Goal: Task Accomplishment & Management: Manage account settings

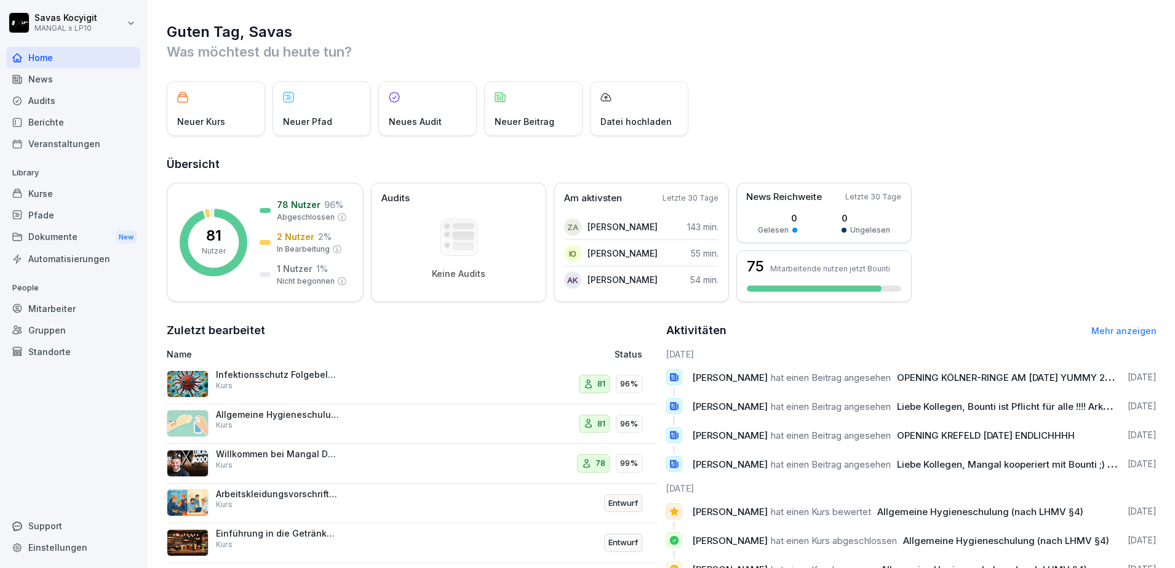
click at [58, 193] on div "Kurse" at bounding box center [73, 194] width 134 height 22
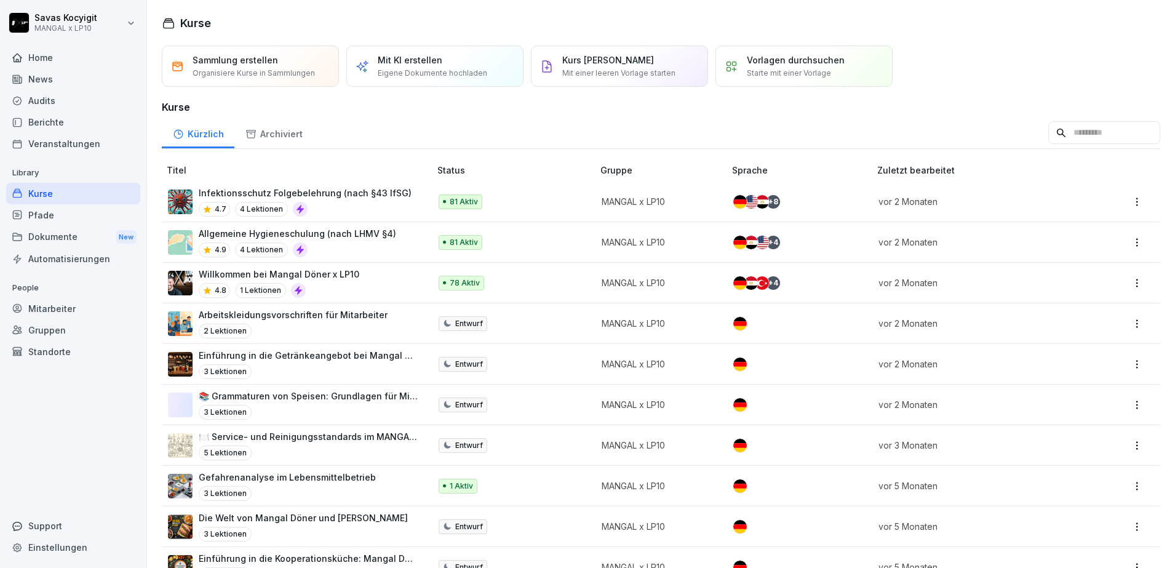
click at [58, 193] on div "Kurse" at bounding box center [73, 194] width 134 height 22
click at [64, 308] on div "Mitarbeiter" at bounding box center [73, 309] width 134 height 22
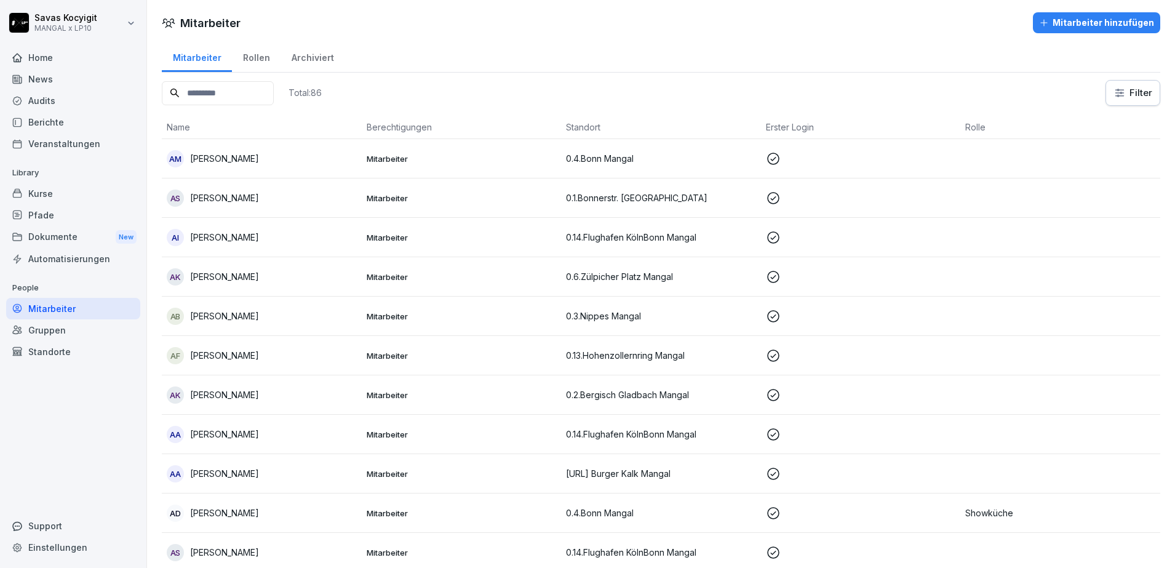
click at [259, 161] on p "[PERSON_NAME]" at bounding box center [224, 158] width 69 height 13
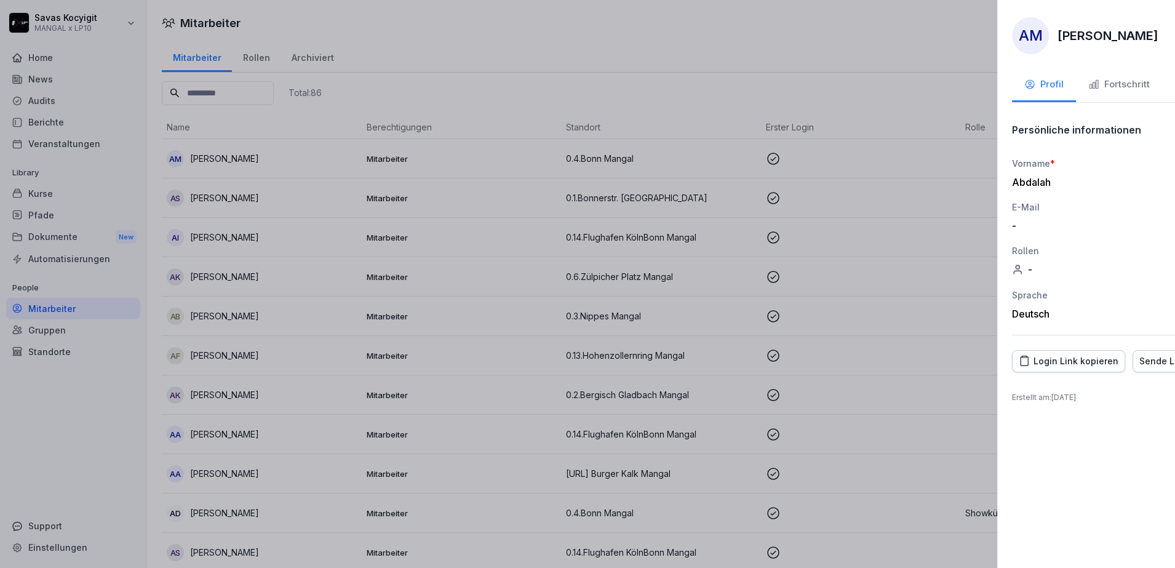
click at [41, 411] on div at bounding box center [587, 284] width 1175 height 568
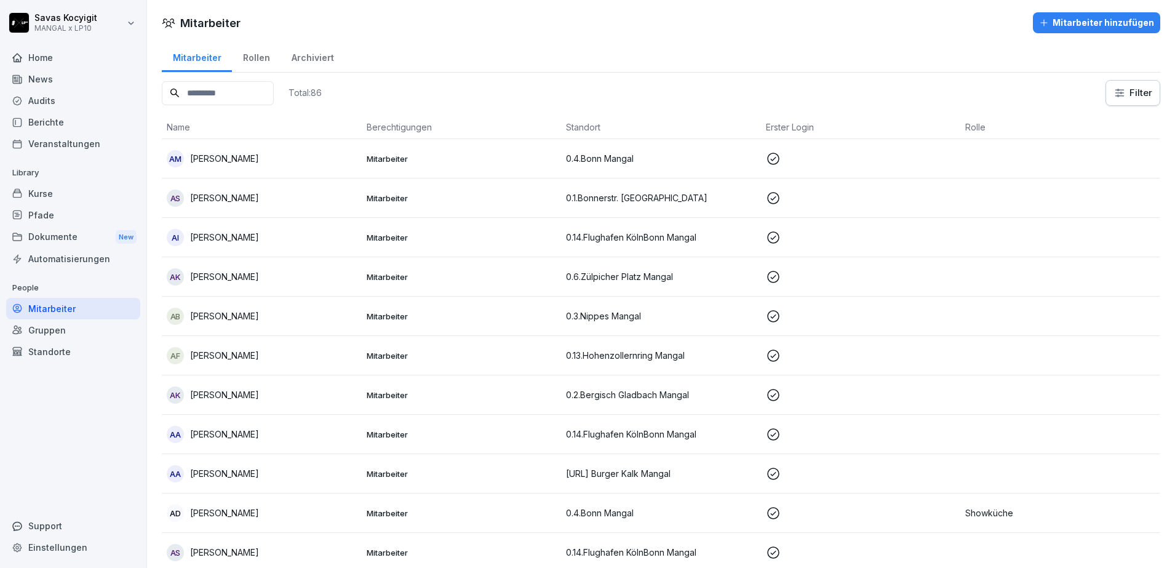
click at [47, 195] on div "Kurse" at bounding box center [73, 194] width 134 height 22
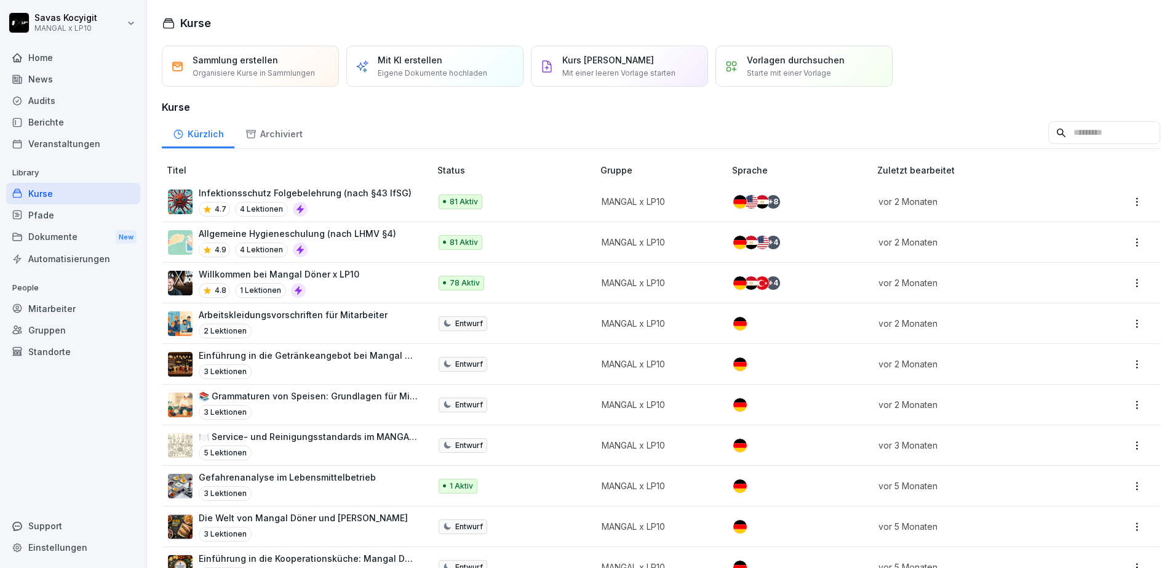
click at [61, 238] on div "Dokumente New" at bounding box center [73, 237] width 134 height 23
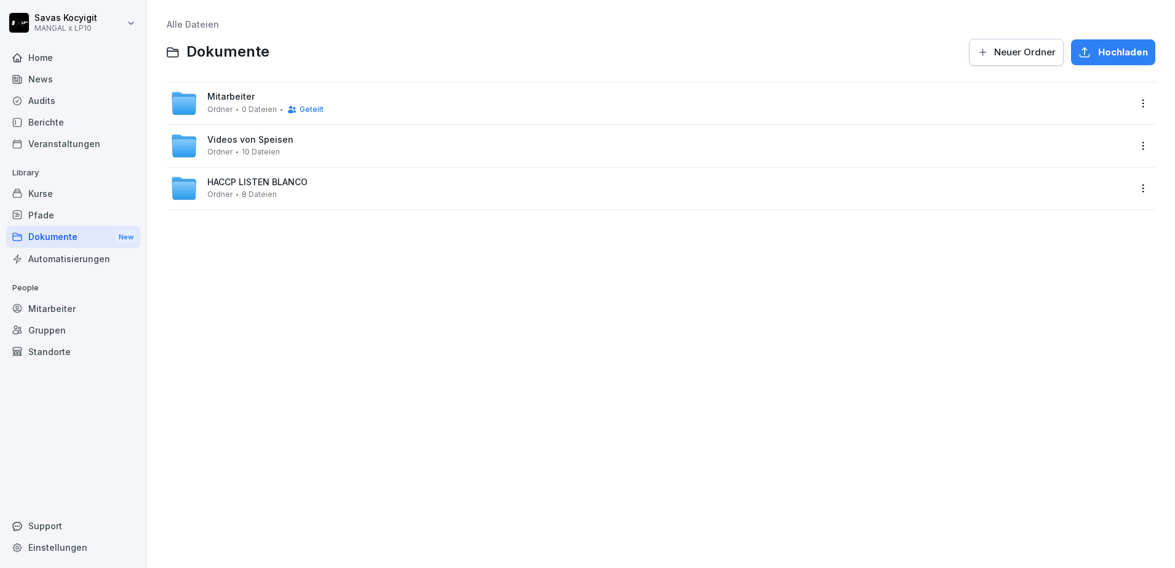
click at [62, 313] on div "Mitarbeiter" at bounding box center [73, 309] width 134 height 22
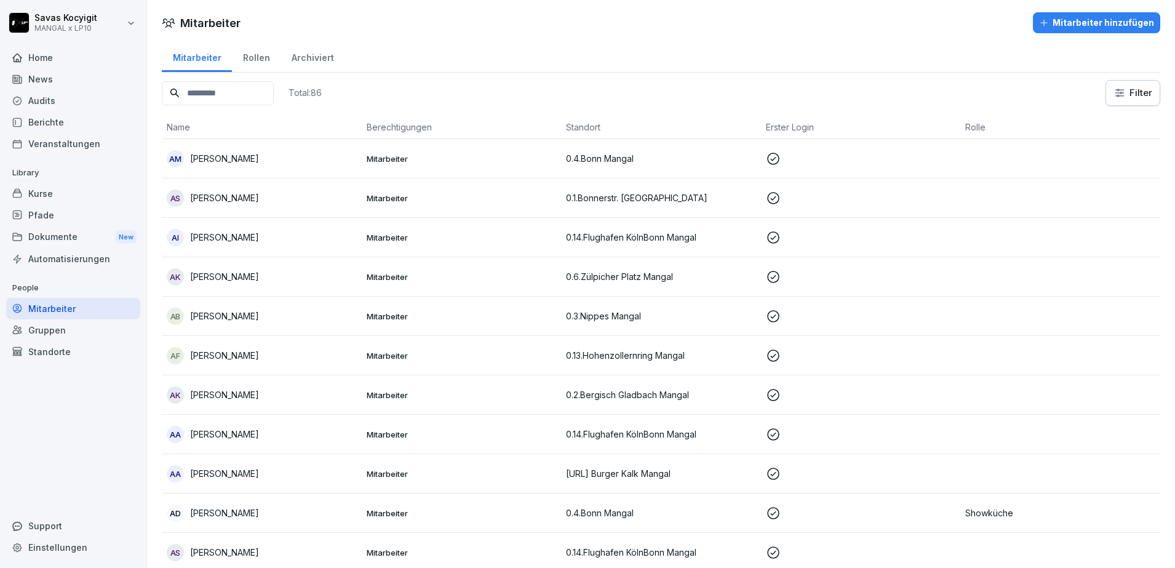
click at [236, 90] on input at bounding box center [218, 93] width 112 height 24
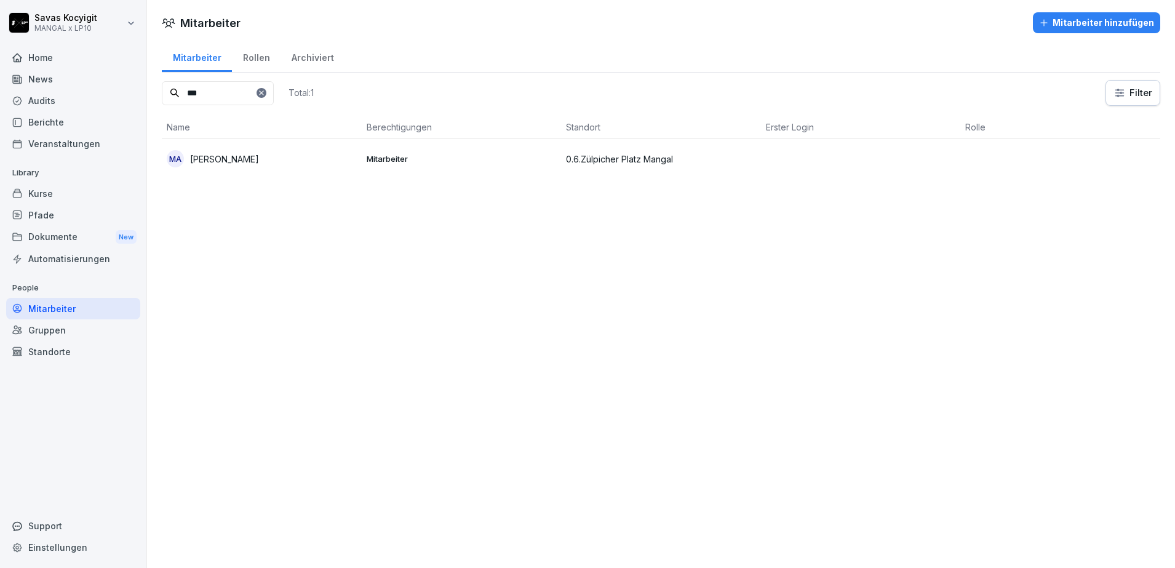
type input "***"
click at [270, 169] on td "MA [PERSON_NAME]" at bounding box center [262, 158] width 200 height 39
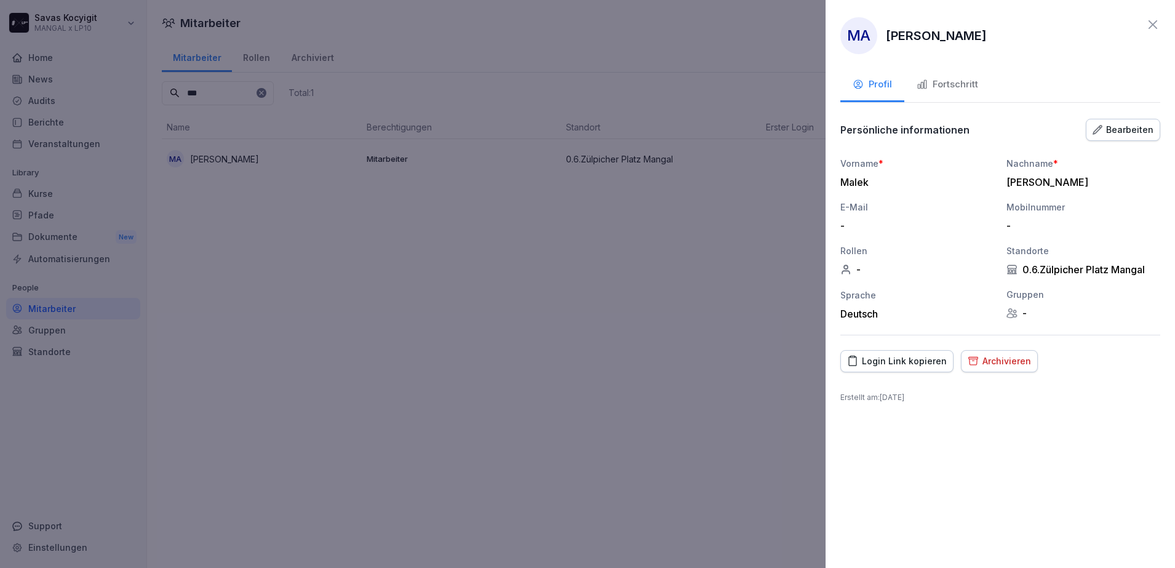
click at [1126, 129] on div "Bearbeiten" at bounding box center [1123, 130] width 61 height 14
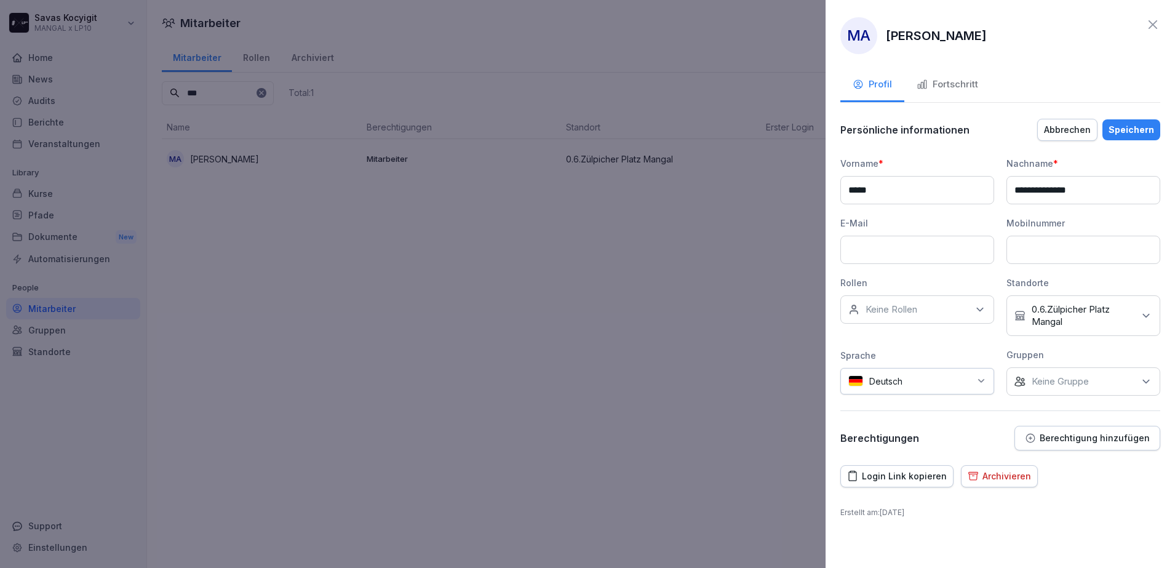
click at [1077, 250] on input at bounding box center [1083, 250] width 154 height 28
type input "**********"
click at [1154, 122] on button "Speichern" at bounding box center [1131, 129] width 58 height 21
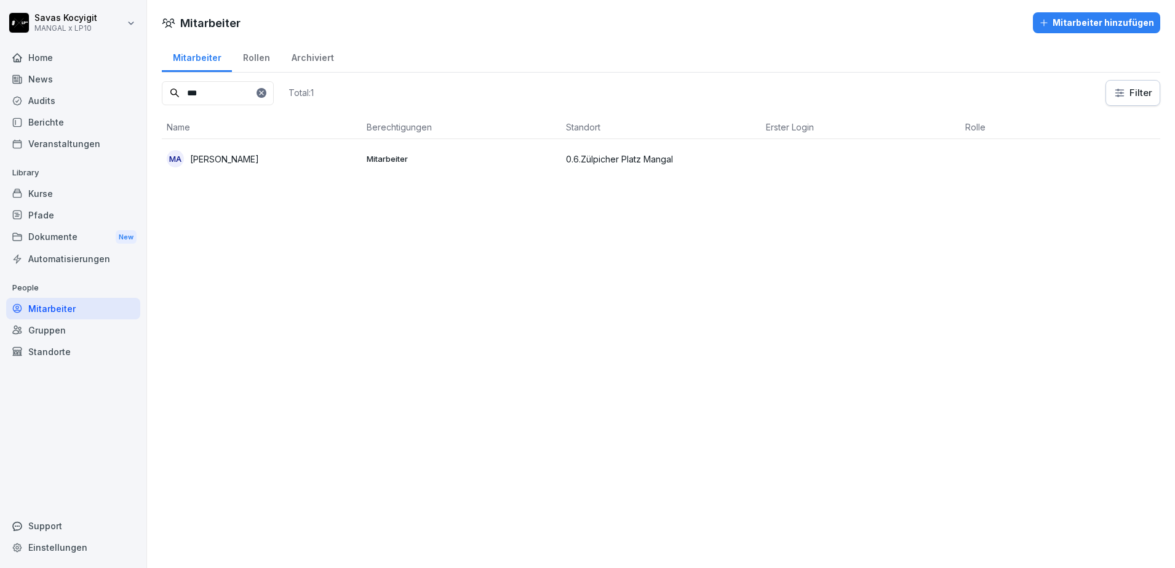
click at [80, 311] on div "Mitarbeiter" at bounding box center [73, 309] width 134 height 22
click at [57, 303] on div "Mitarbeiter" at bounding box center [73, 309] width 134 height 22
click at [265, 95] on icon at bounding box center [261, 92] width 7 height 7
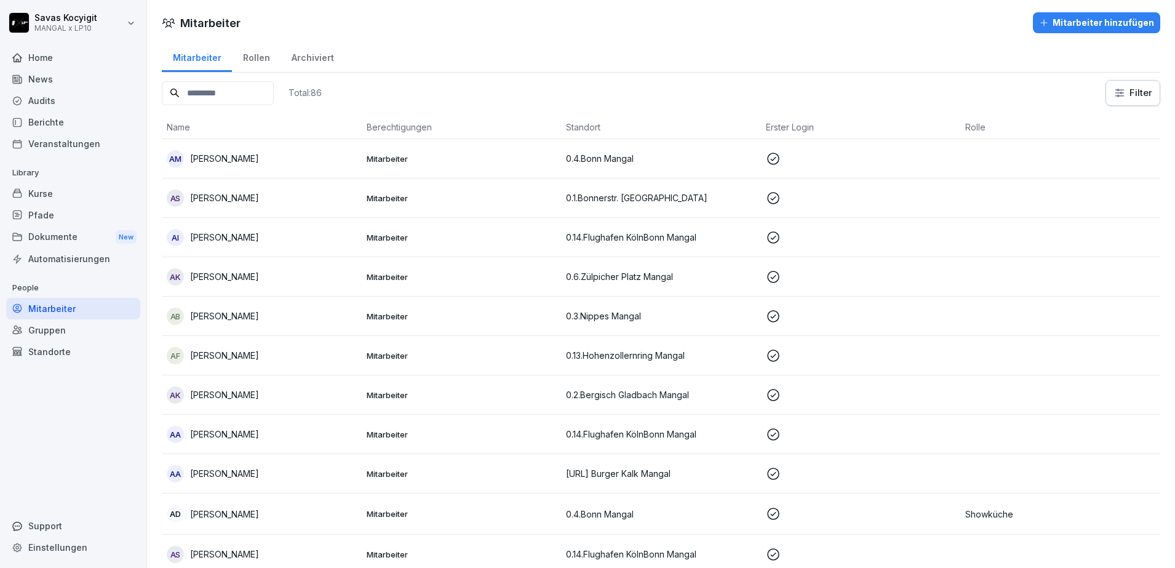
click at [247, 92] on input at bounding box center [218, 93] width 112 height 24
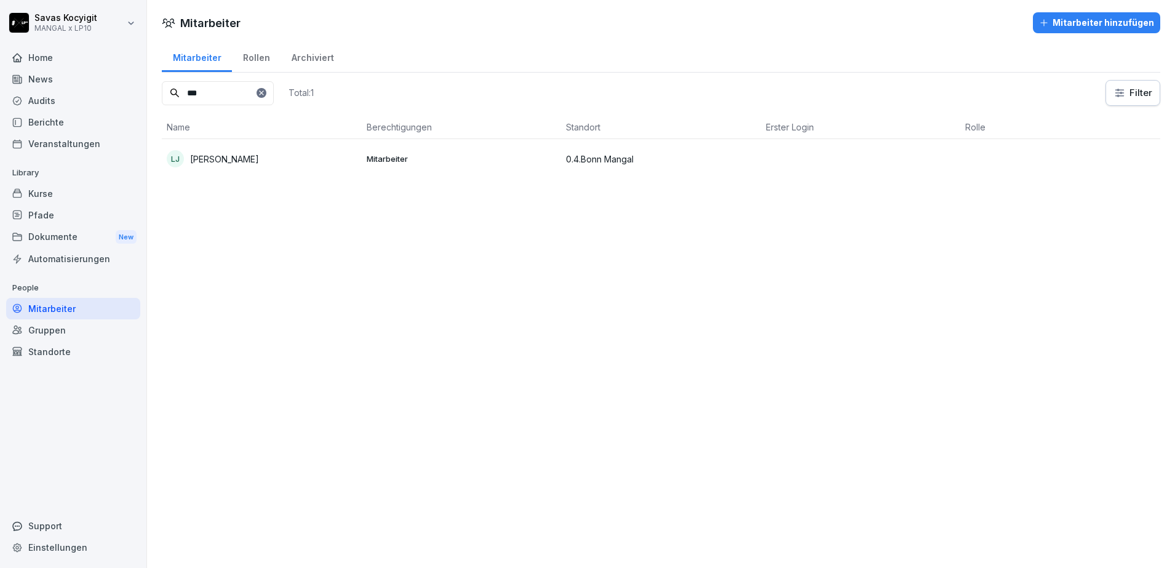
type input "***"
click at [343, 162] on div "[PERSON_NAME]" at bounding box center [262, 158] width 190 height 17
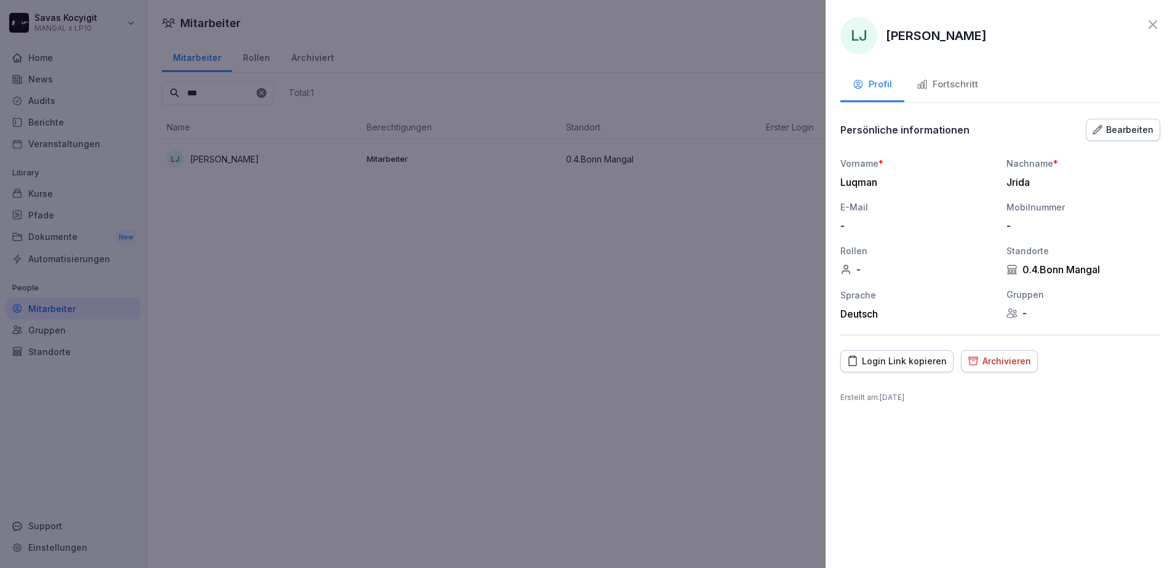
click at [1125, 135] on div "Bearbeiten" at bounding box center [1123, 130] width 61 height 14
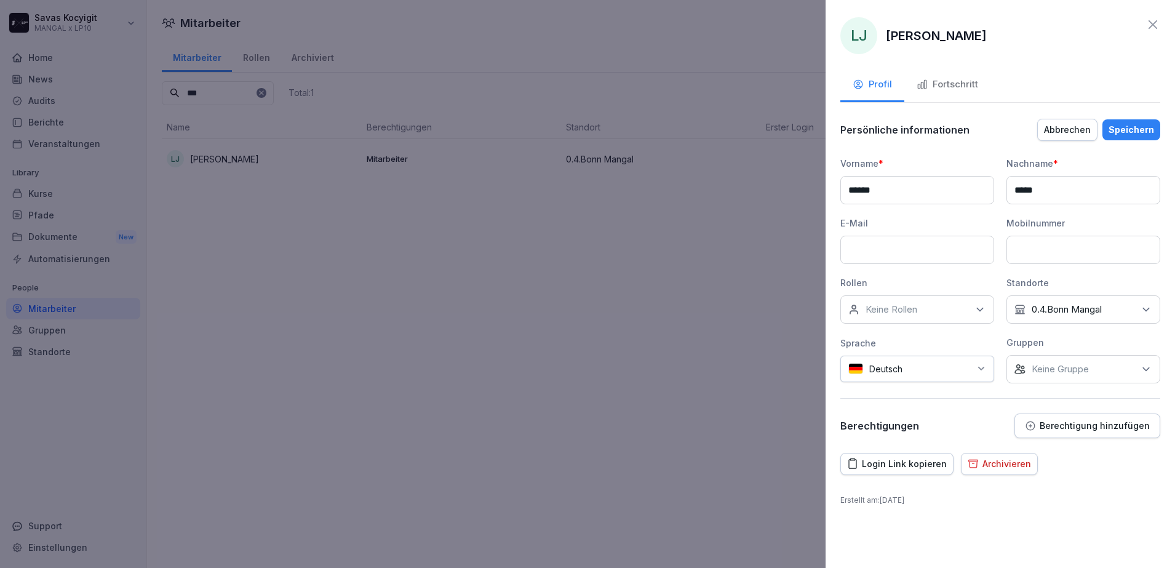
click at [1060, 246] on input at bounding box center [1083, 250] width 154 height 28
type input "*"
type input "**********"
click at [1152, 129] on div "Speichern" at bounding box center [1132, 130] width 46 height 14
